Goal: Check status: Check status

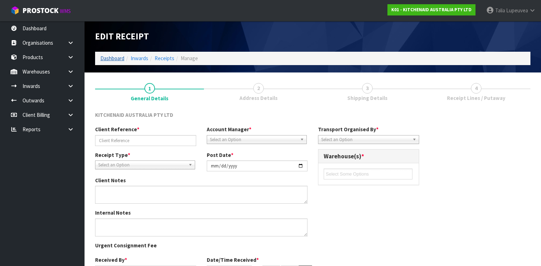
type input "CMAU3846954-240001482"
type input "[DATE]"
type input "[PERSON_NAME]"
type input "[DATE]"
type input "04"
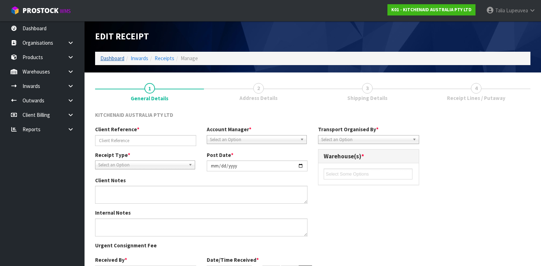
type input "50"
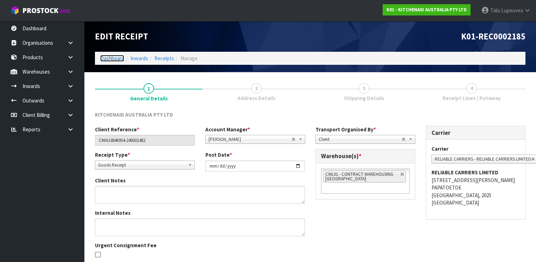
click at [118, 60] on link "Dashboard" at bounding box center [112, 58] width 24 height 7
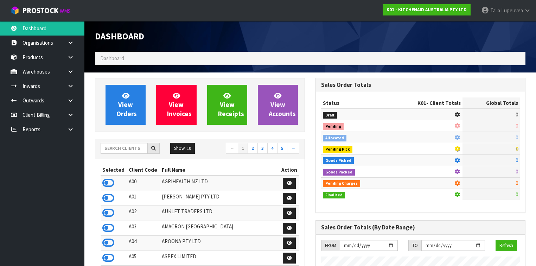
scroll to position [437, 221]
click at [121, 150] on input "text" at bounding box center [124, 148] width 47 height 11
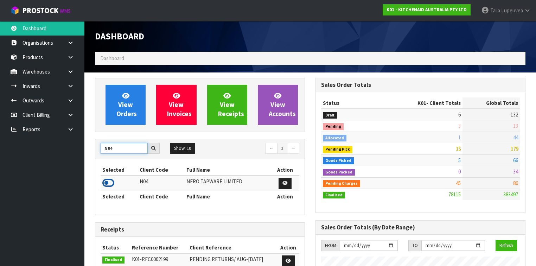
type input "N04"
click at [109, 185] on icon at bounding box center [108, 183] width 12 height 11
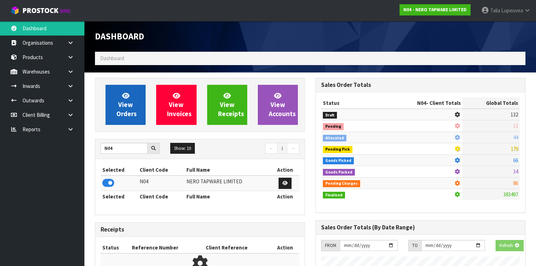
scroll to position [437, 221]
click at [138, 96] on link "View Orders" at bounding box center [126, 105] width 40 height 40
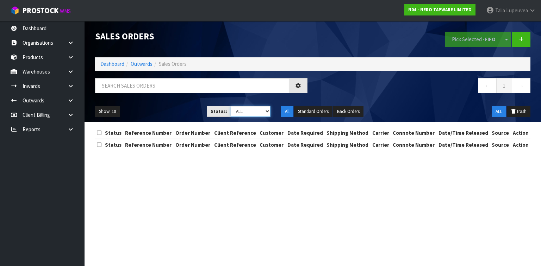
click at [239, 114] on select "Draft Pending Allocated Pending Pick Goods Picked Goods Packed Pending Charges …" at bounding box center [251, 111] width 40 height 11
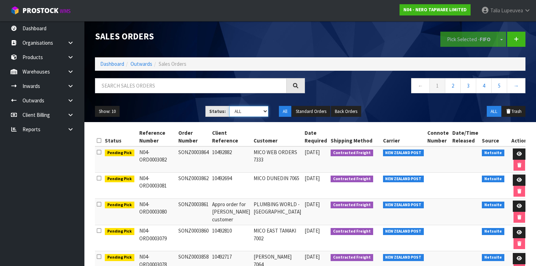
select select "string:3"
click at [230, 106] on select "Draft Pending Allocated Pending Pick Goods Picked Goods Packed Pending Charges …" at bounding box center [249, 111] width 39 height 11
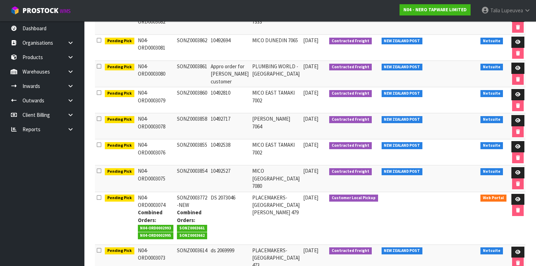
scroll to position [197, 0]
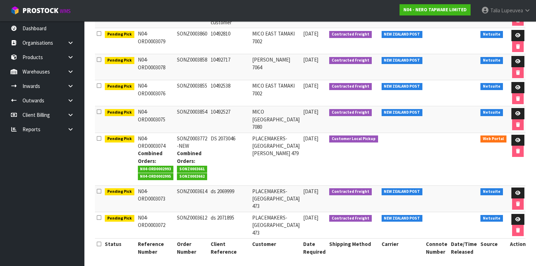
drag, startPoint x: 249, startPoint y: 143, endPoint x: 316, endPoint y: 147, distance: 67.3
click at [316, 147] on tr "Pending Pick N04-ORD0003074 Combined Orders: N04-ORD0002993 N04-ORD0002995 SONZ…" at bounding box center [311, 159] width 433 height 53
click at [282, 156] on td "PLACEMAKERS-[GEOGRAPHIC_DATA][PERSON_NAME] 479" at bounding box center [276, 159] width 51 height 53
click at [278, 159] on td "PLACEMAKERS-[GEOGRAPHIC_DATA][PERSON_NAME] 479" at bounding box center [276, 159] width 51 height 53
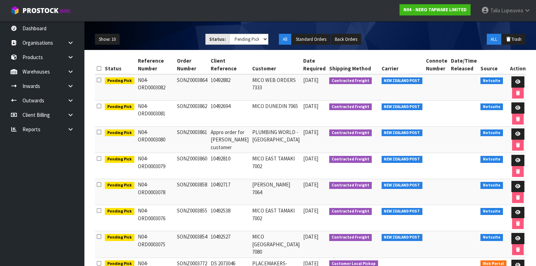
scroll to position [28, 0]
